Goal: Check status: Check status

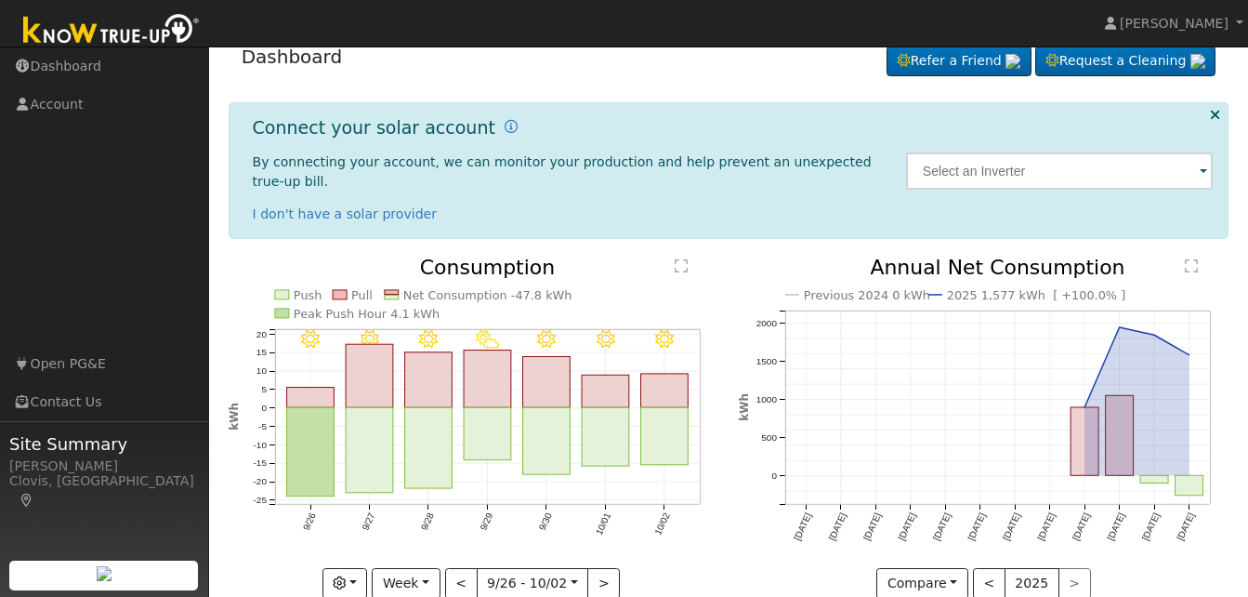
scroll to position [42, 0]
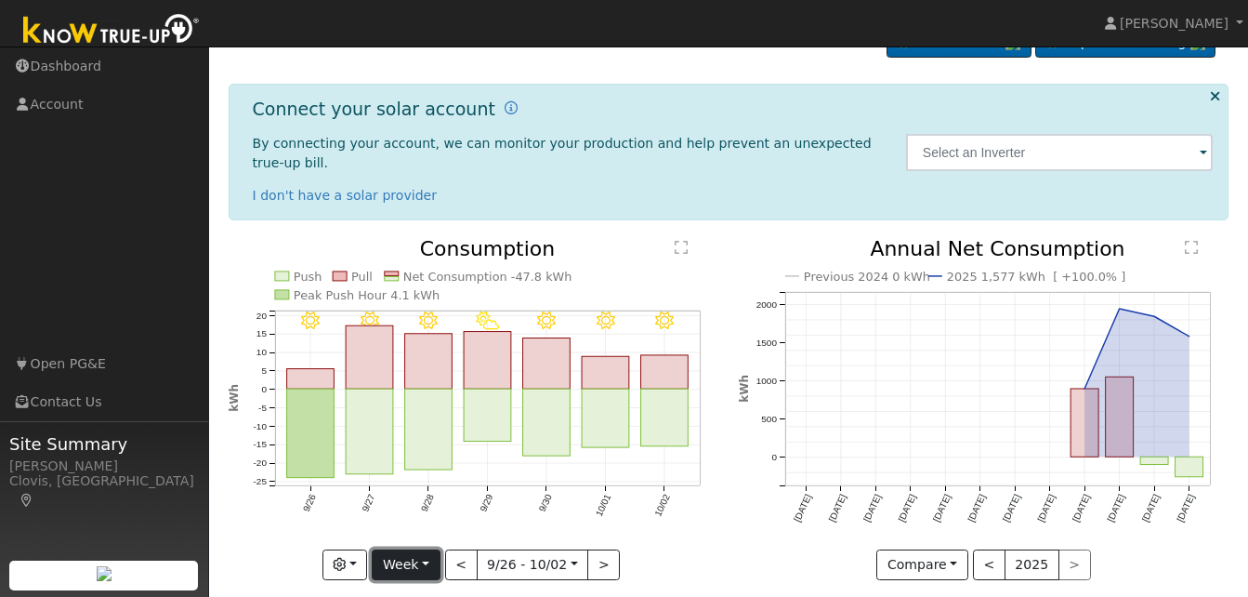
click at [429, 549] on button "Week" at bounding box center [406, 565] width 68 height 32
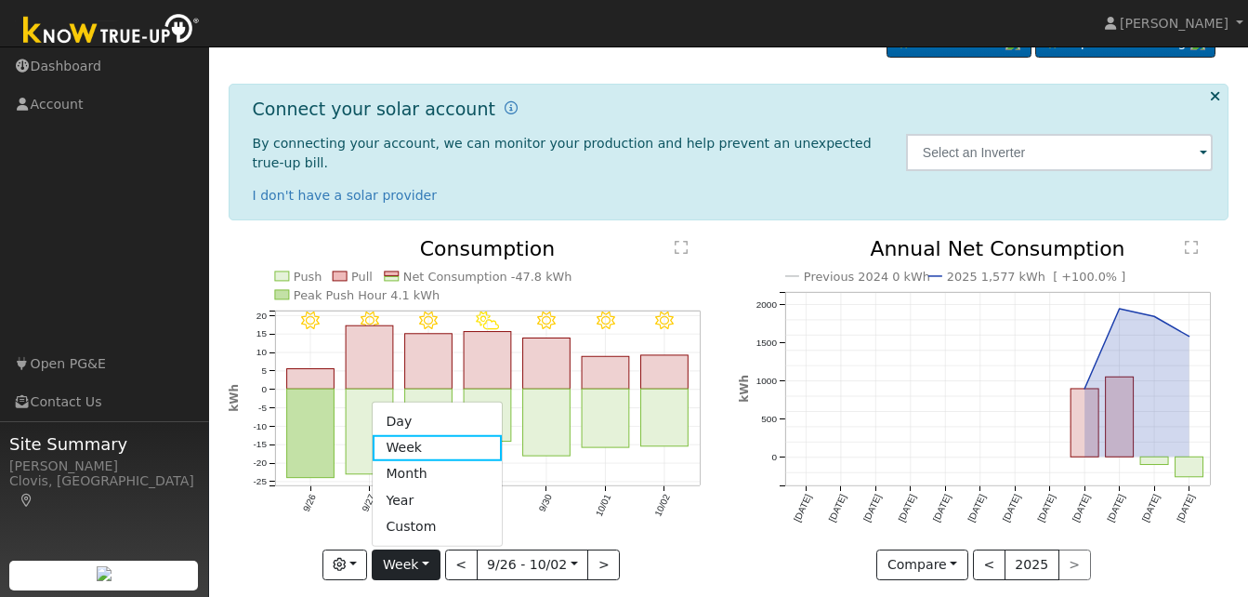
click at [441, 408] on link "Day" at bounding box center [437, 421] width 129 height 26
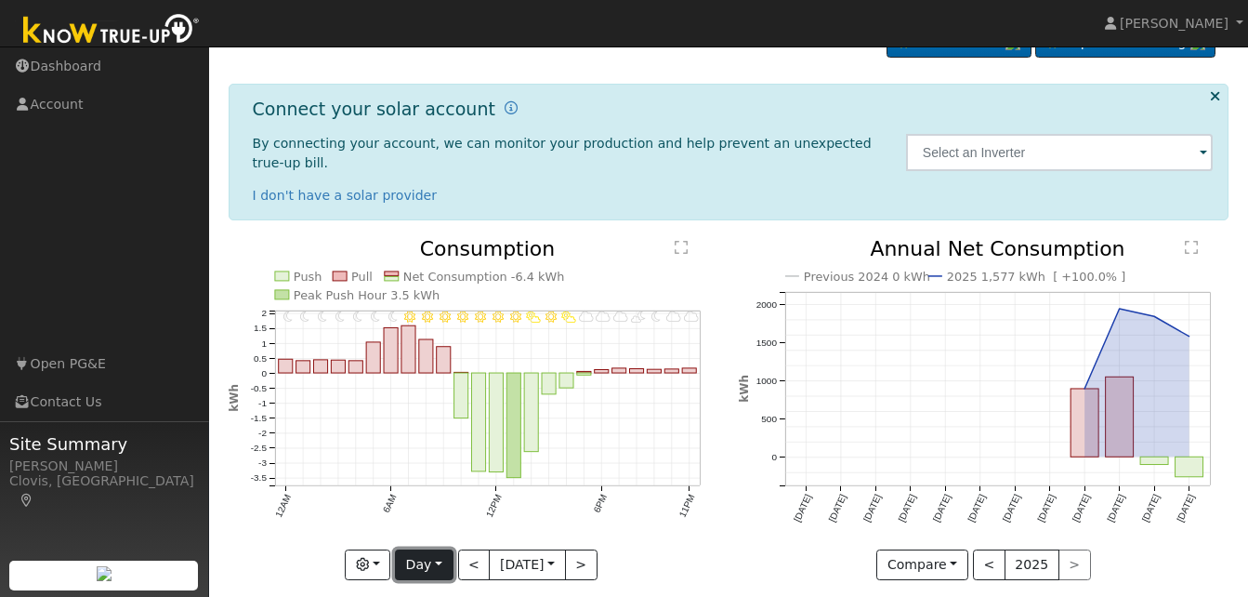
click at [430, 549] on button "Day" at bounding box center [424, 565] width 58 height 32
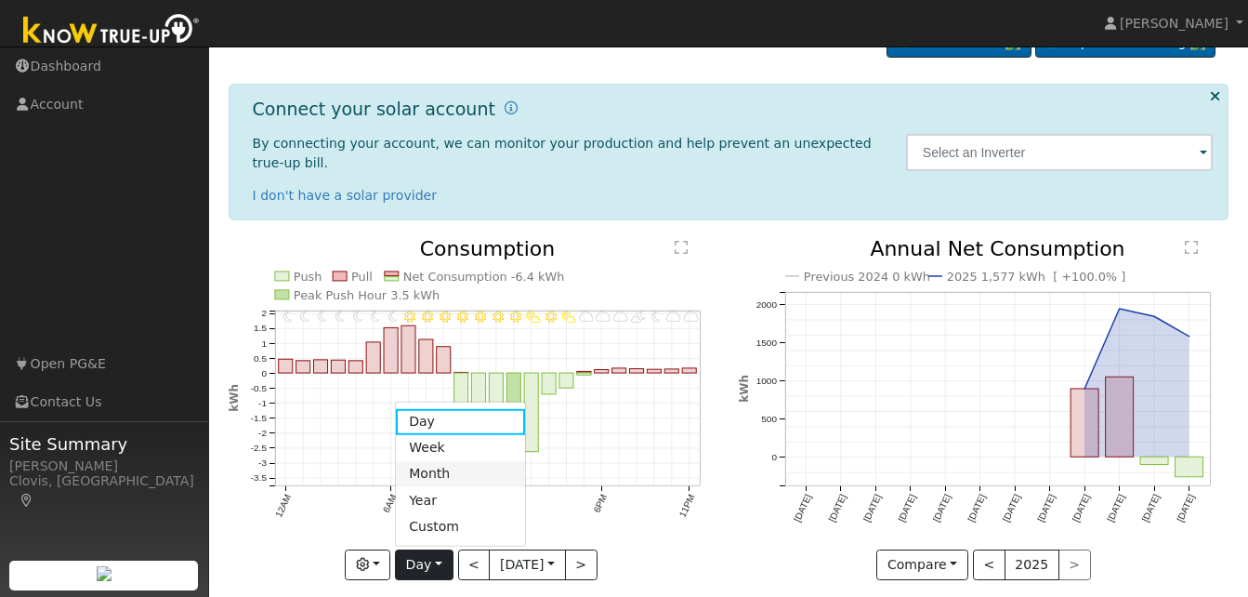
click at [451, 461] on link "Month" at bounding box center [460, 474] width 129 height 26
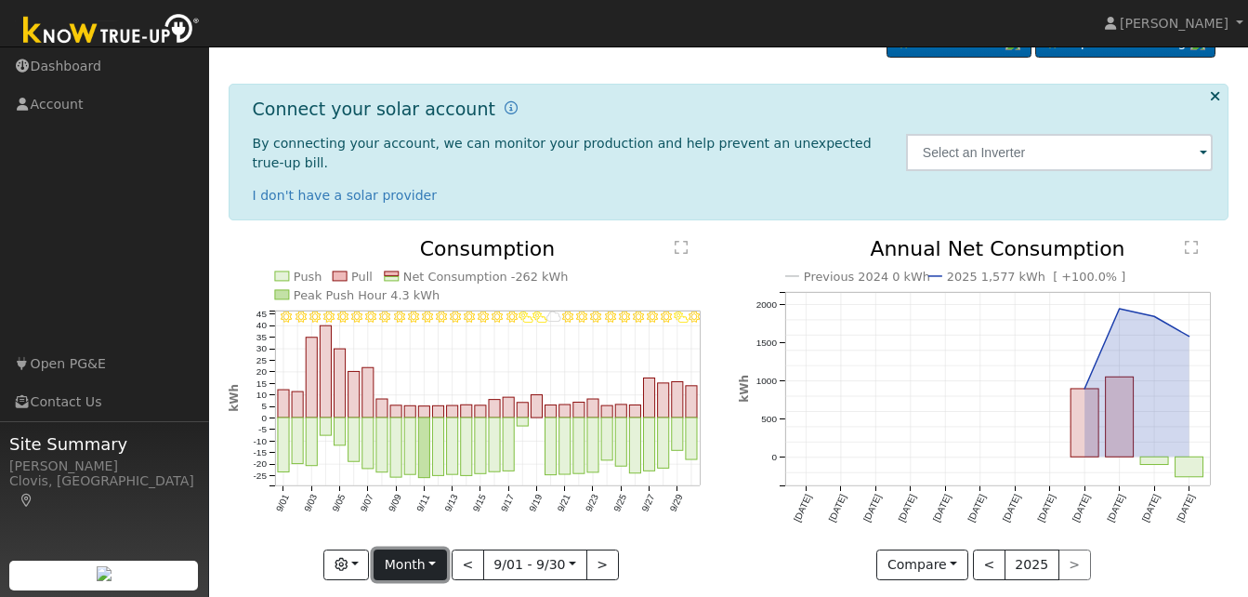
click at [435, 549] on button "Month" at bounding box center [410, 565] width 73 height 32
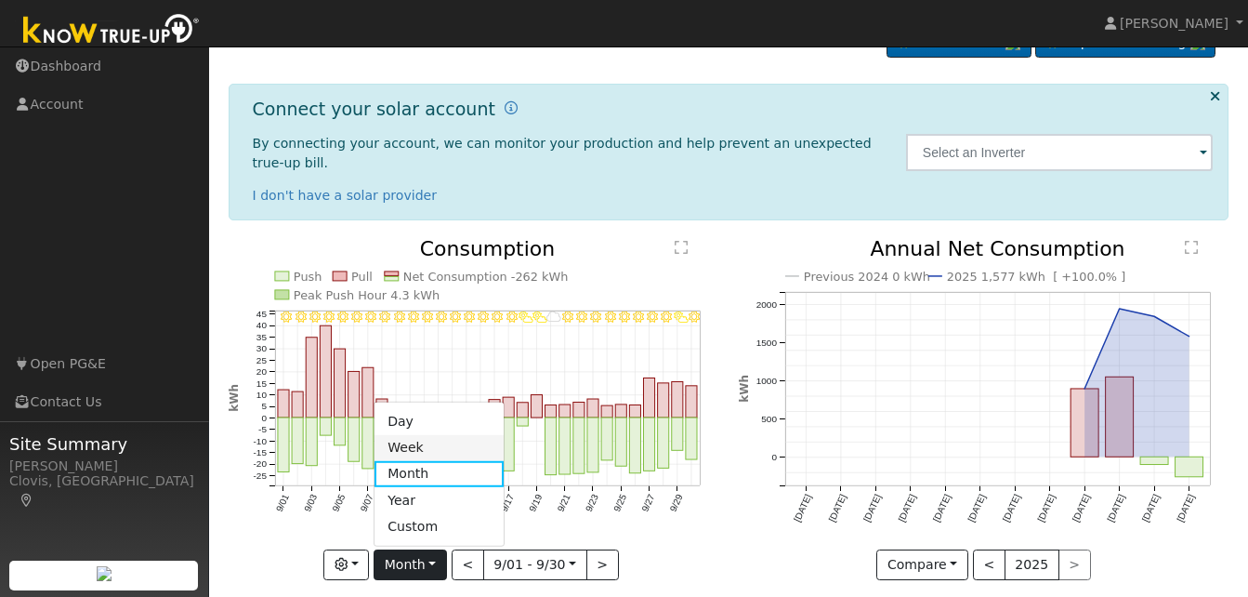
click at [429, 435] on link "Week" at bounding box center [439, 448] width 129 height 26
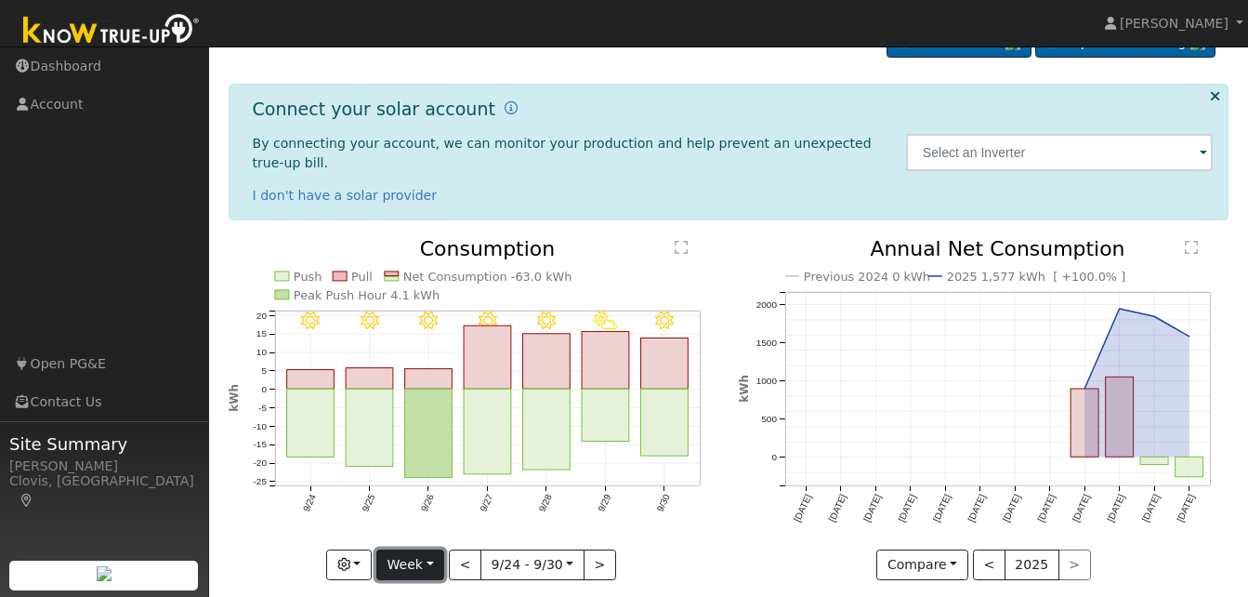
click at [428, 549] on button "Week" at bounding box center [410, 565] width 68 height 32
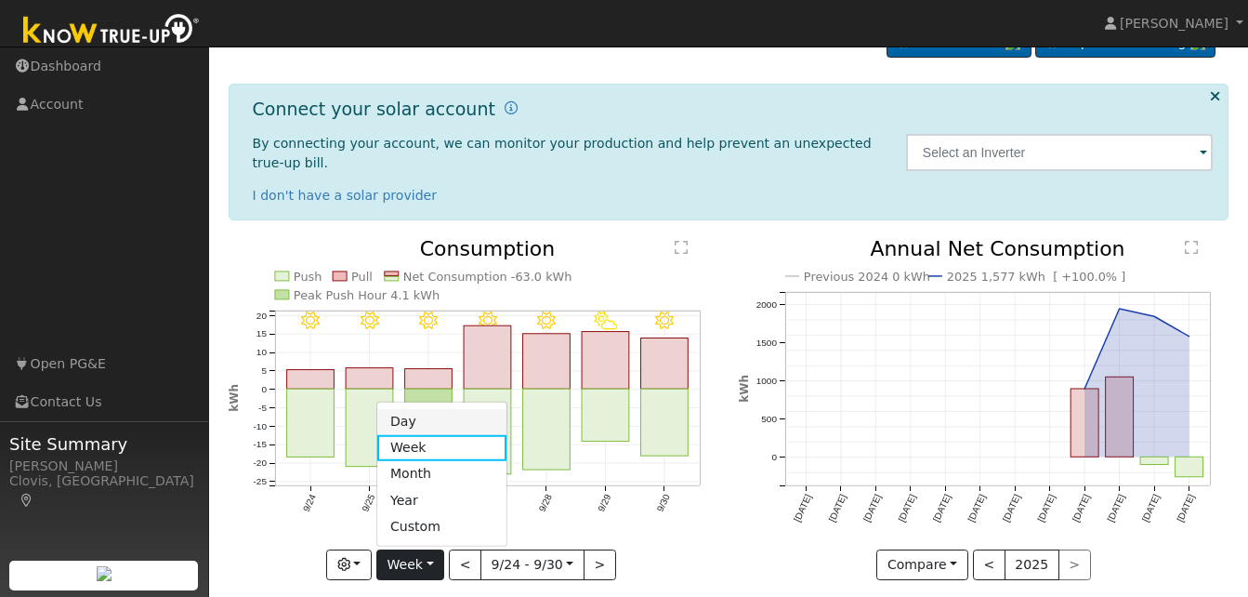
click at [426, 408] on link "Day" at bounding box center [441, 421] width 129 height 26
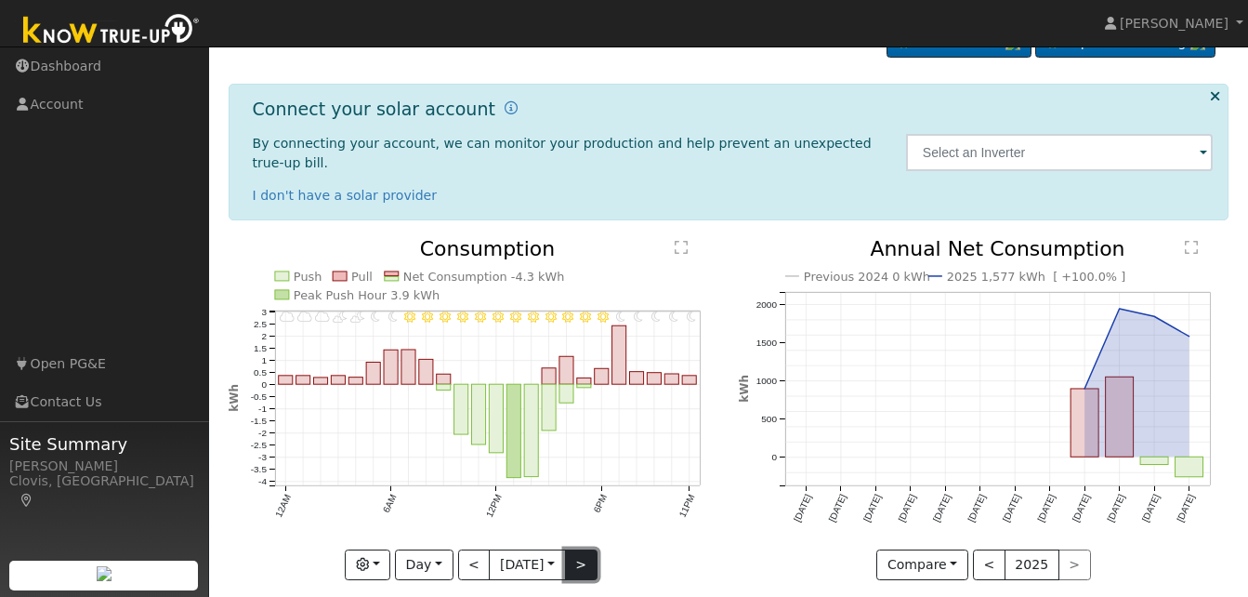
click at [583, 549] on button ">" at bounding box center [581, 565] width 33 height 32
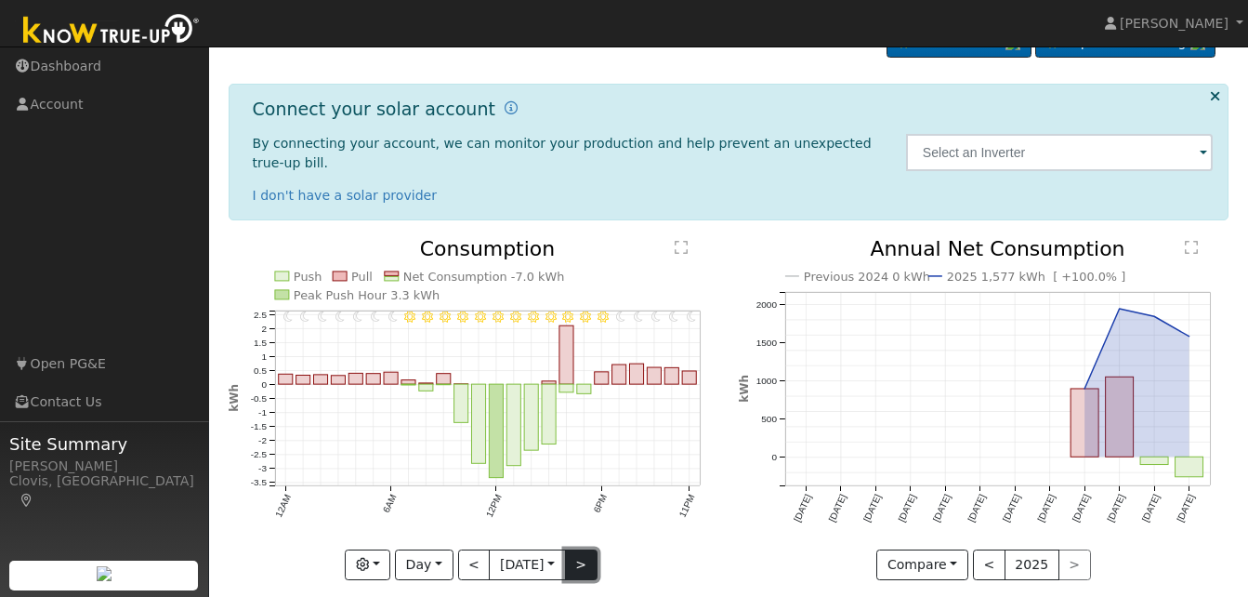
click at [583, 549] on button ">" at bounding box center [581, 565] width 33 height 32
type input "[DATE]"
